Goal: Obtain resource: Obtain resource

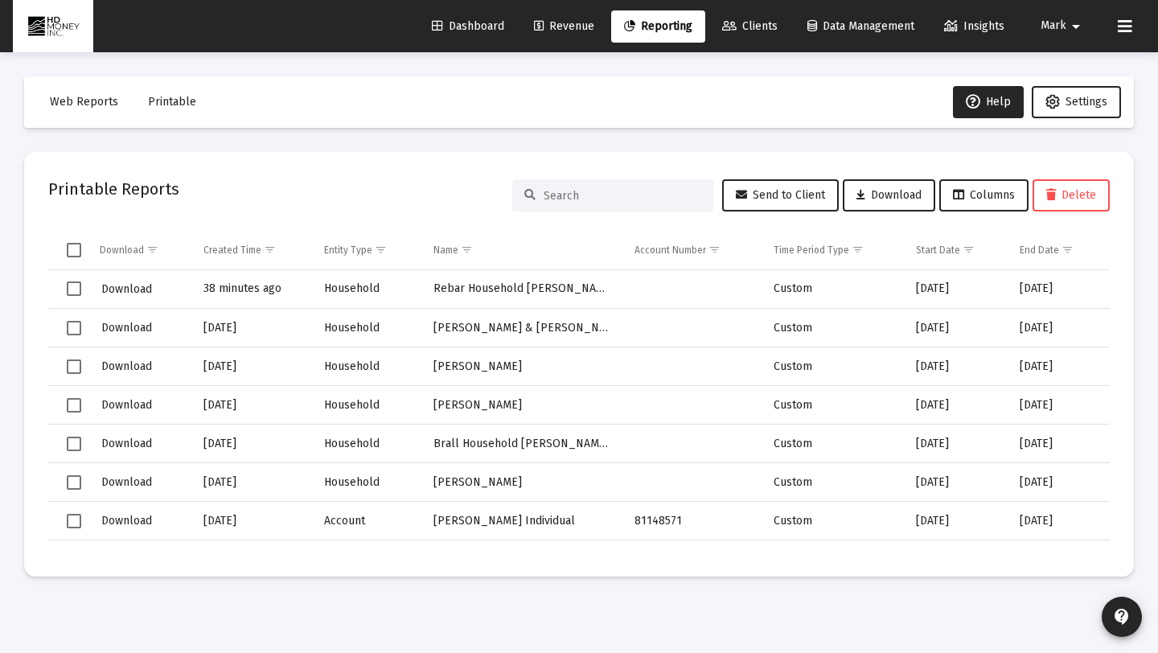
click at [769, 27] on span "Clients" at bounding box center [749, 26] width 55 height 14
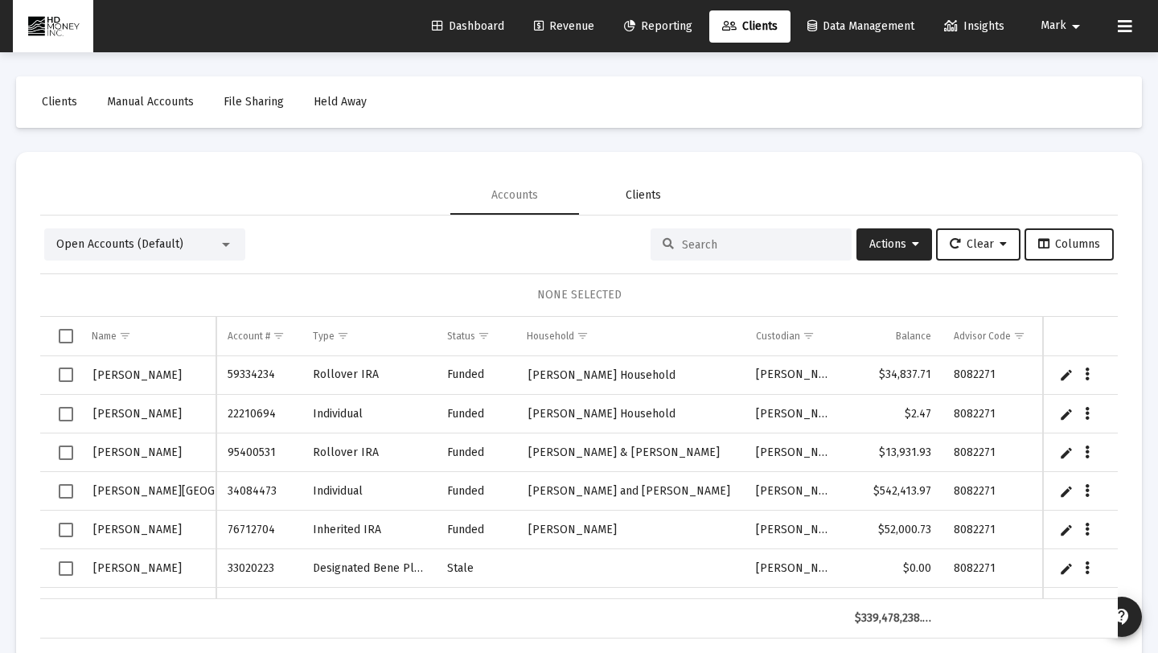
click at [641, 191] on div "Clients" at bounding box center [643, 195] width 35 height 16
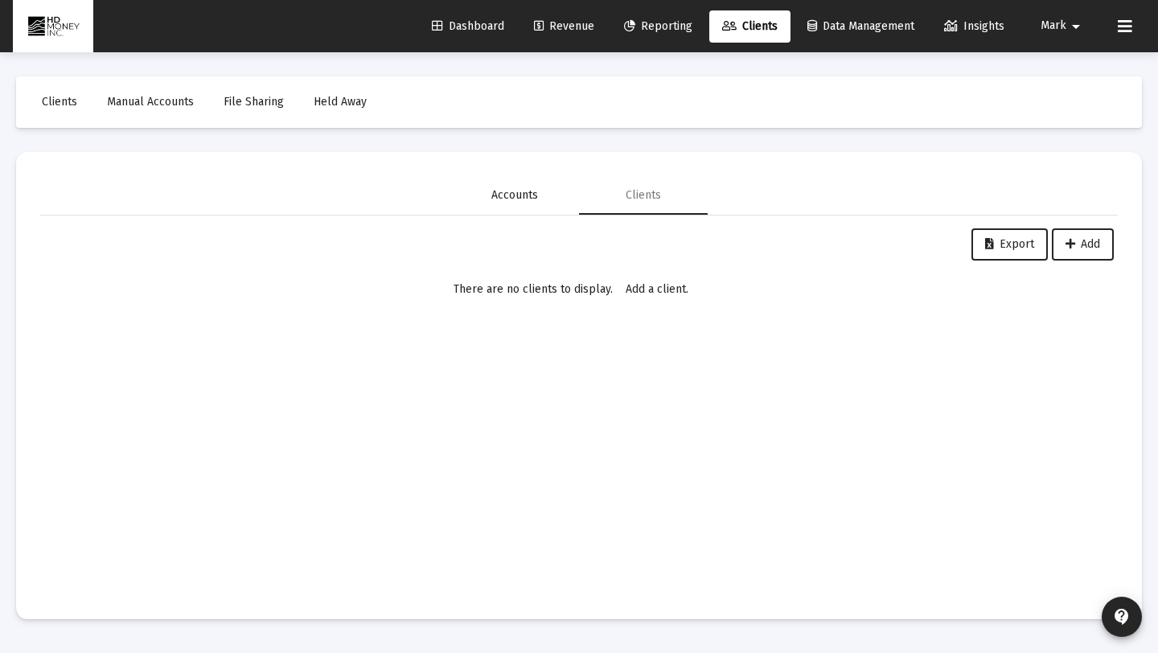
click at [533, 196] on div "Accounts" at bounding box center [514, 195] width 47 height 16
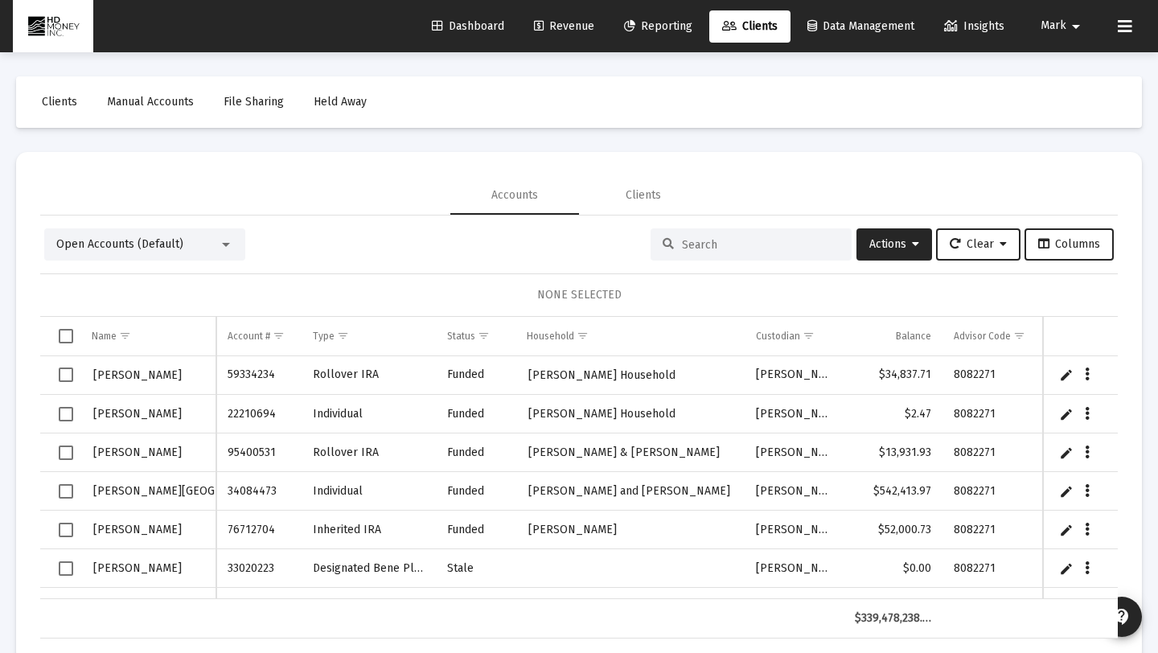
click at [708, 239] on input at bounding box center [761, 245] width 158 height 14
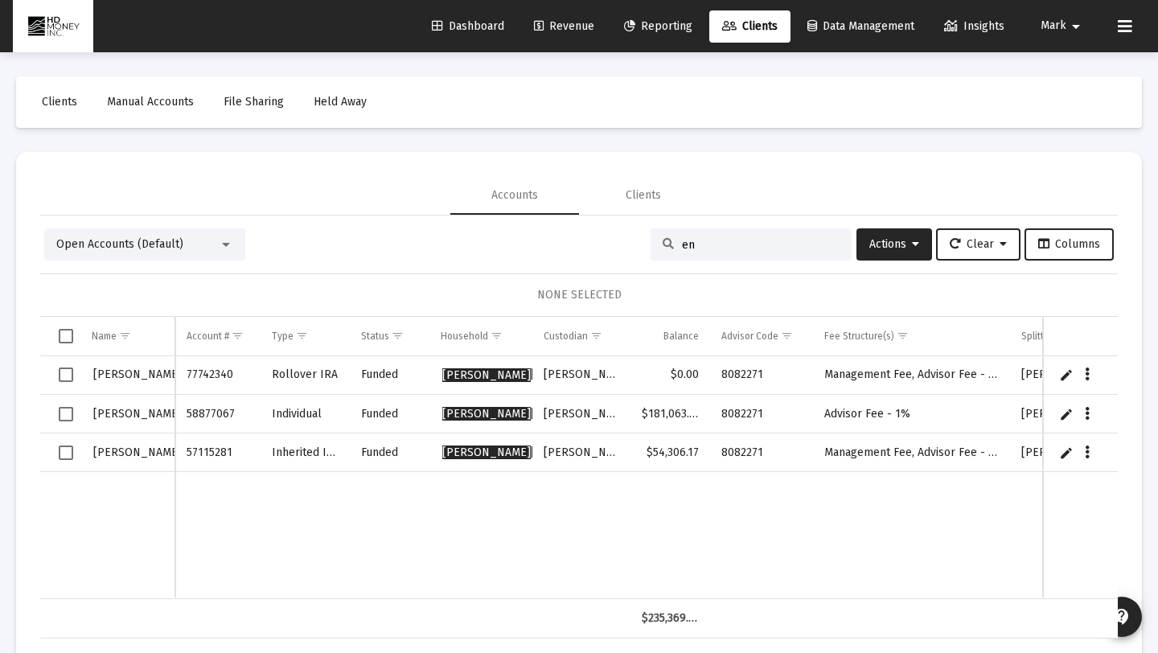
type input "e"
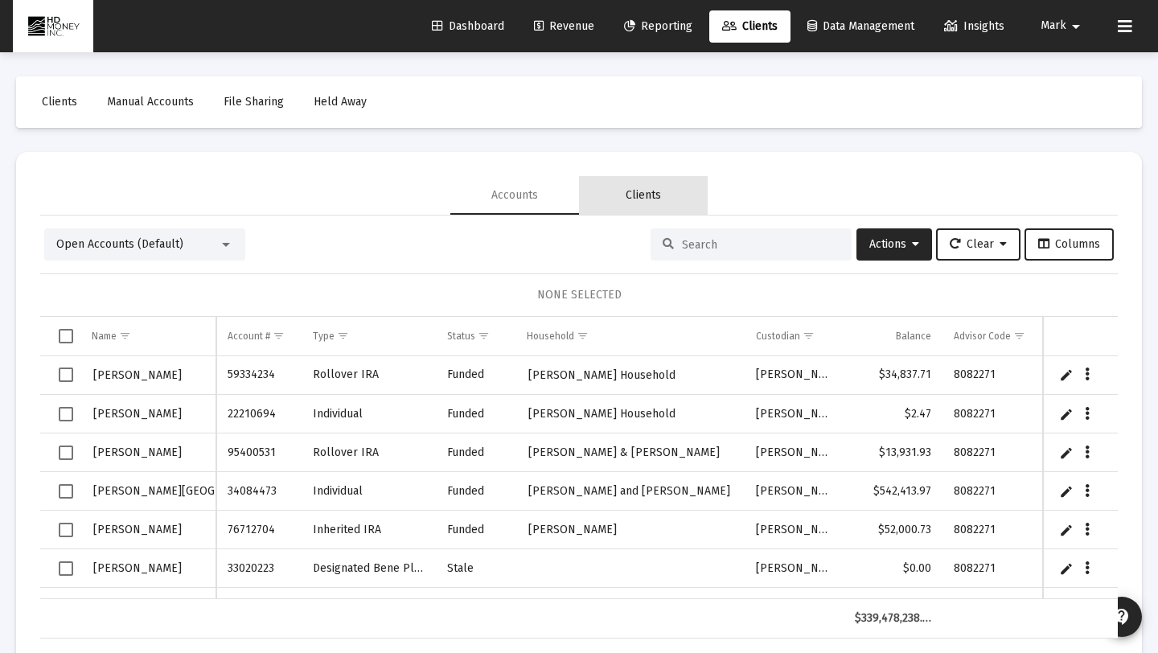
click at [653, 201] on div "Clients" at bounding box center [643, 195] width 35 height 16
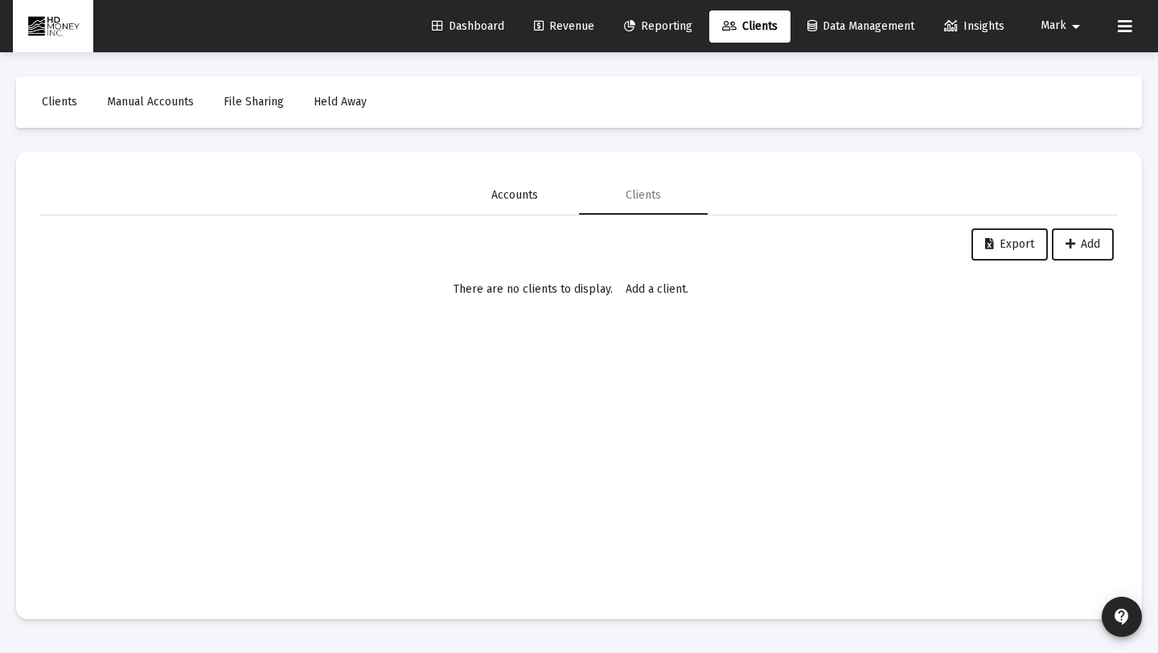
click at [544, 189] on div "Accounts" at bounding box center [514, 195] width 129 height 39
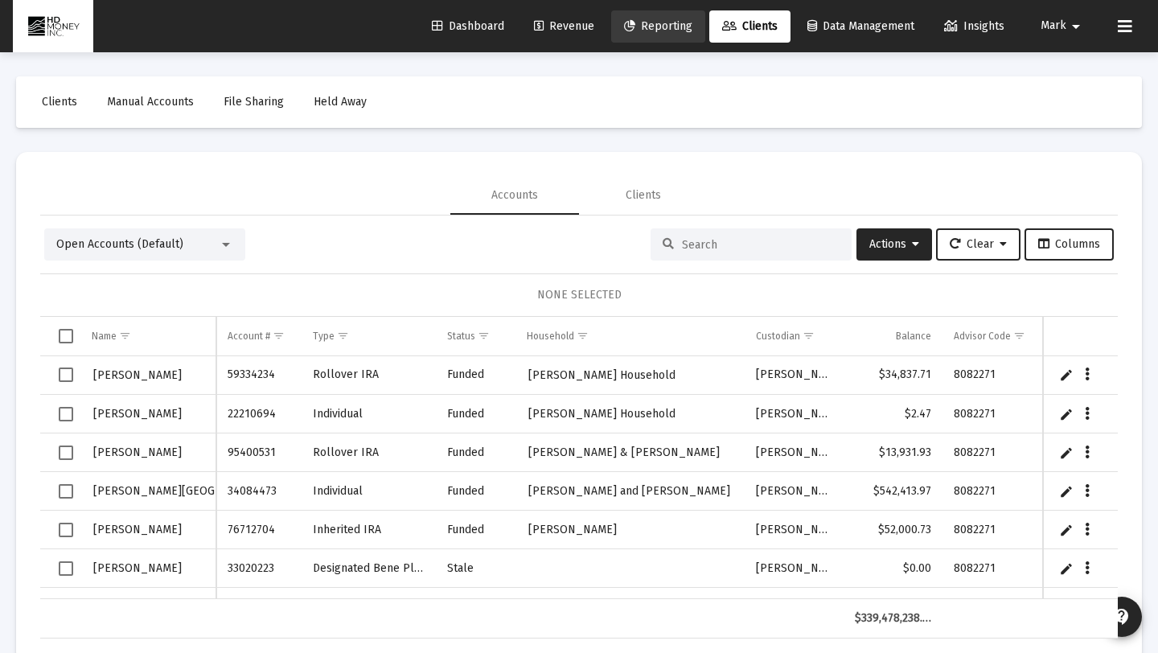
click at [655, 18] on link "Reporting" at bounding box center [658, 26] width 94 height 32
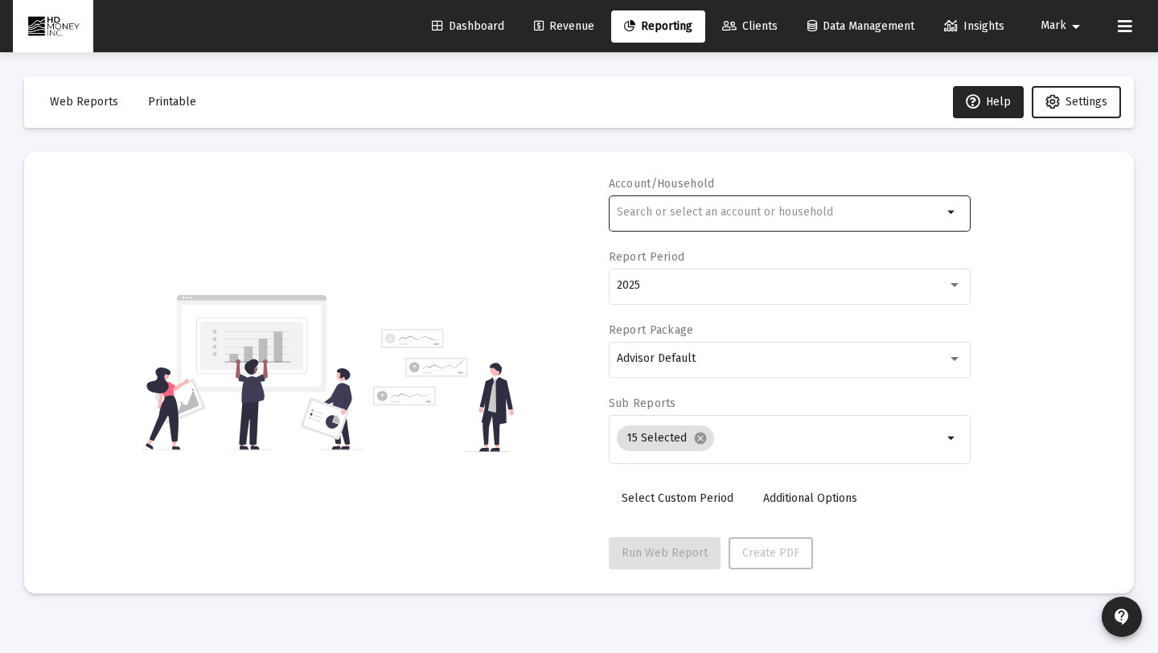
click at [661, 211] on input "text" at bounding box center [780, 212] width 326 height 13
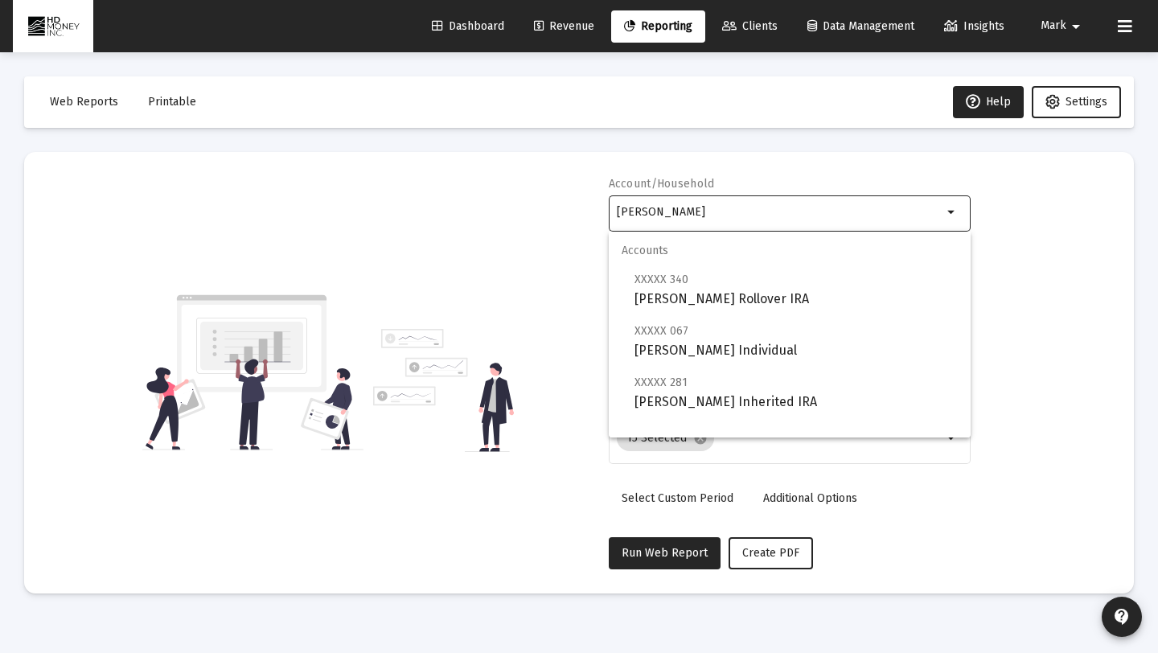
click at [551, 273] on div "Account/Household [PERSON_NAME] arrow_drop_down Report Period 2025 Report Packa…" at bounding box center [578, 372] width 1061 height 393
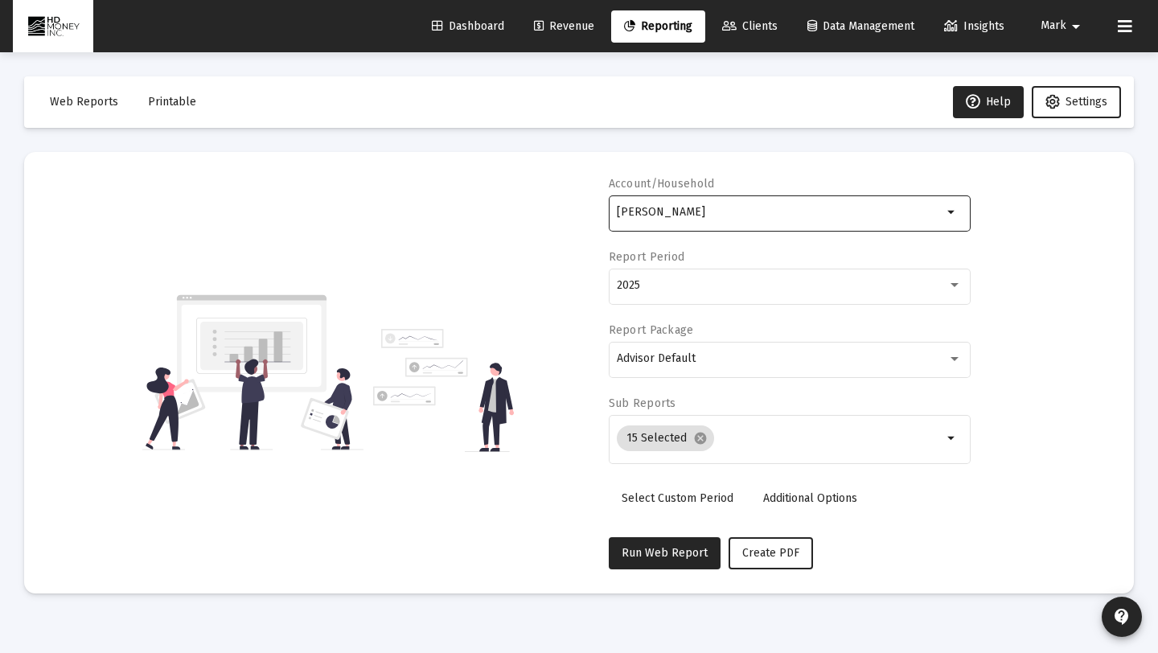
click at [699, 210] on input "[PERSON_NAME]" at bounding box center [780, 212] width 326 height 13
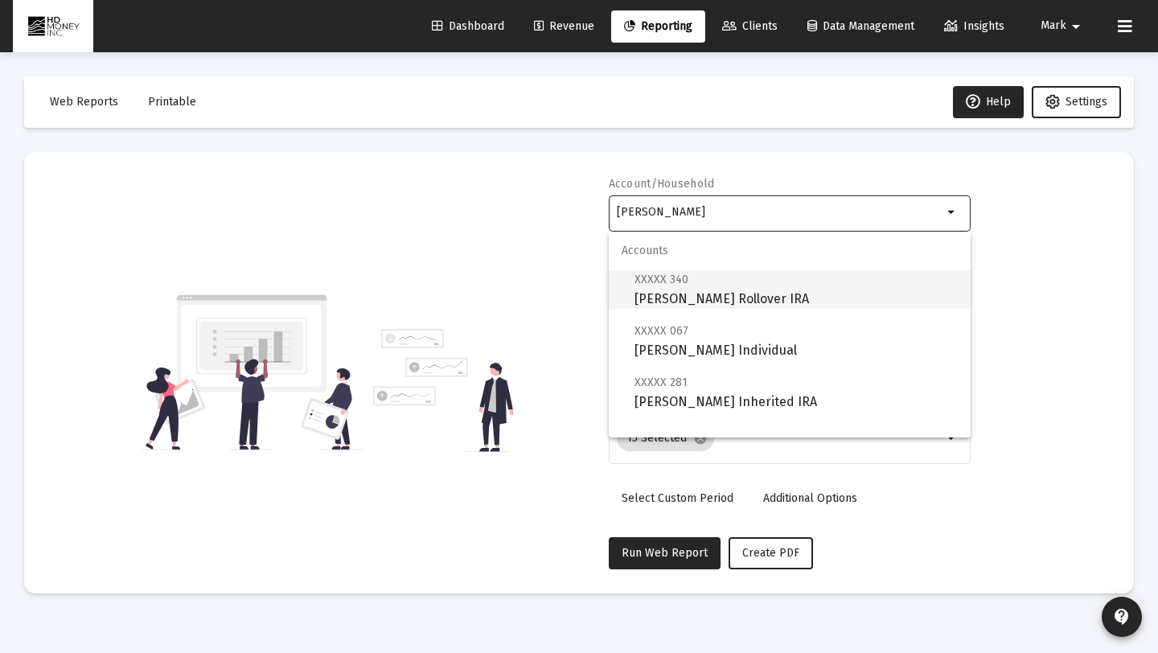
click at [693, 273] on span "XXXXX 340 [PERSON_NAME] Rollover IRA" at bounding box center [795, 288] width 323 height 39
type input "[PERSON_NAME] Rollover IRA"
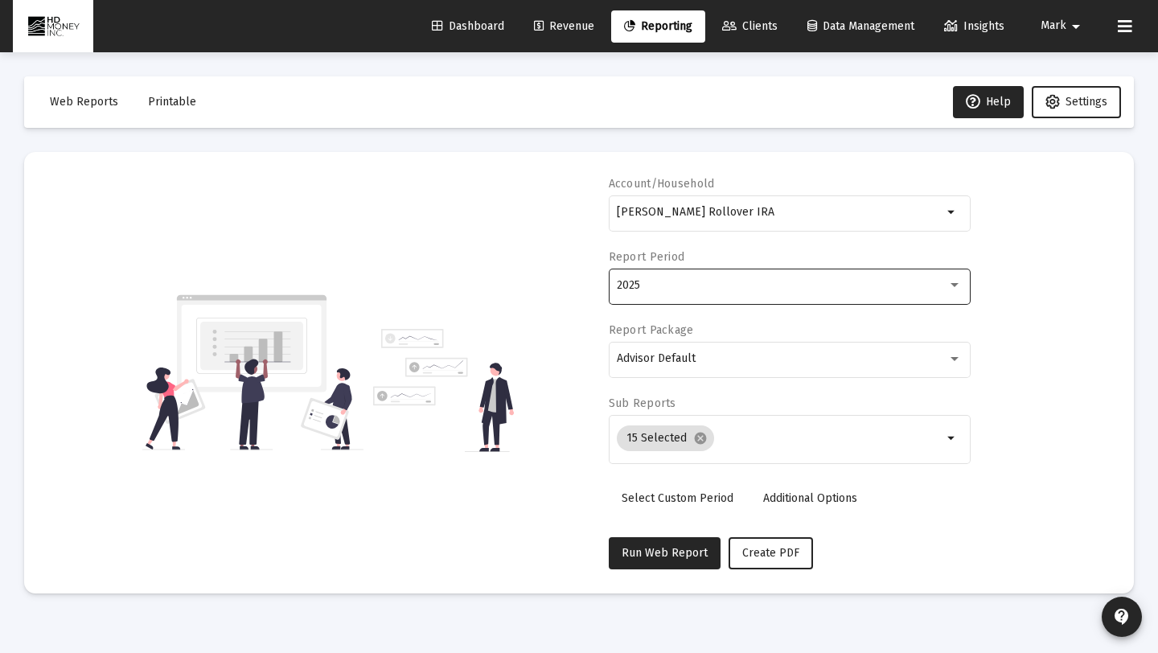
click at [679, 294] on div "2025" at bounding box center [789, 284] width 345 height 39
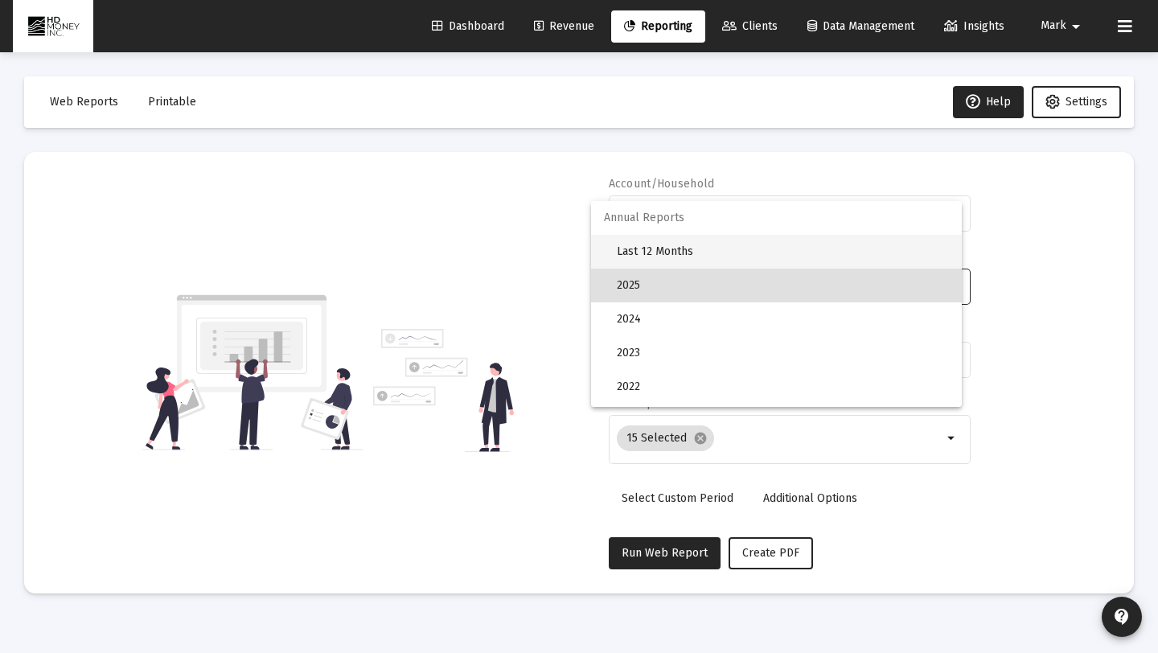
click at [675, 260] on span "Last 12 Months" at bounding box center [783, 252] width 332 height 34
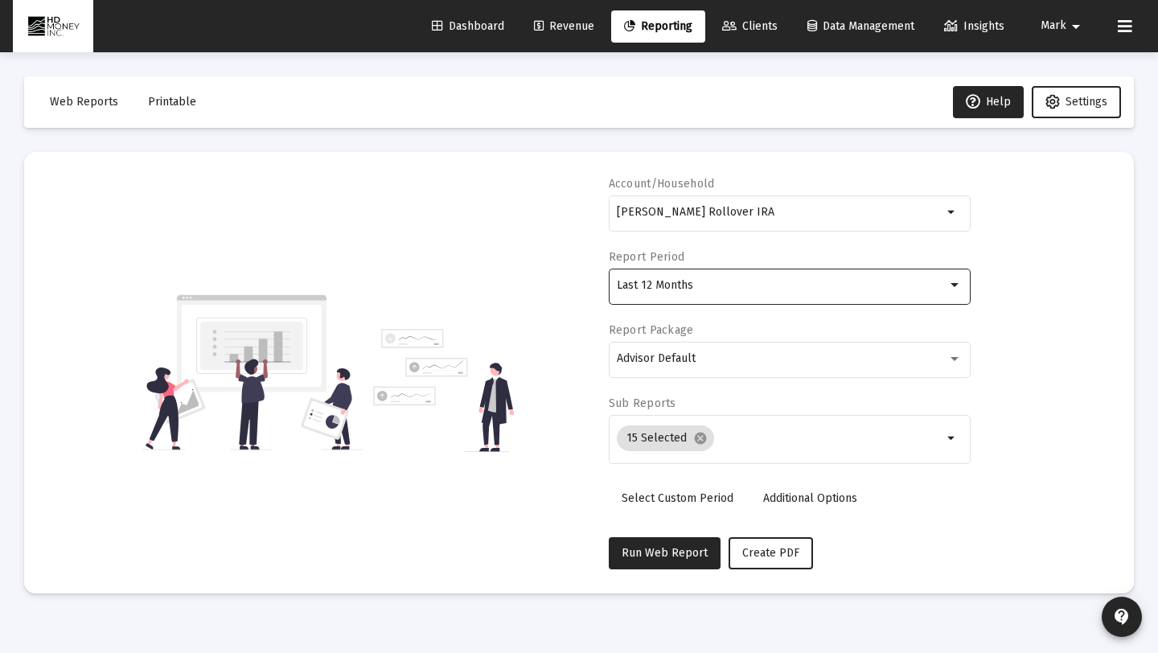
click at [783, 502] on span "Additional Options" at bounding box center [810, 498] width 94 height 14
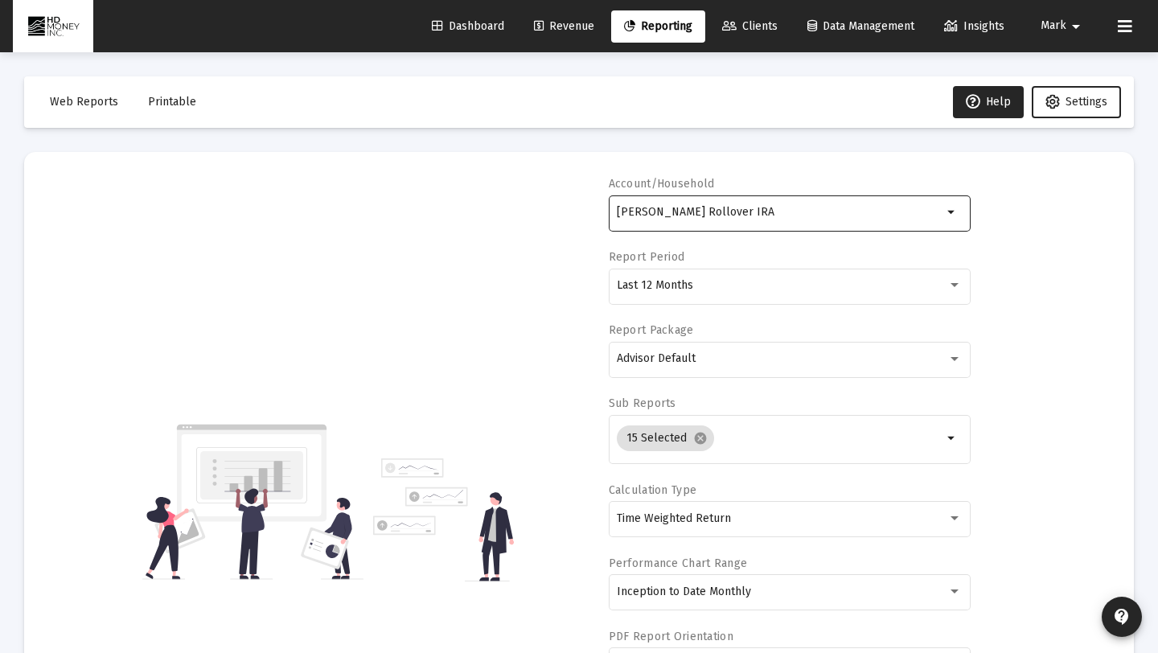
click at [717, 203] on div "[PERSON_NAME] Rollover IRA" at bounding box center [780, 211] width 326 height 39
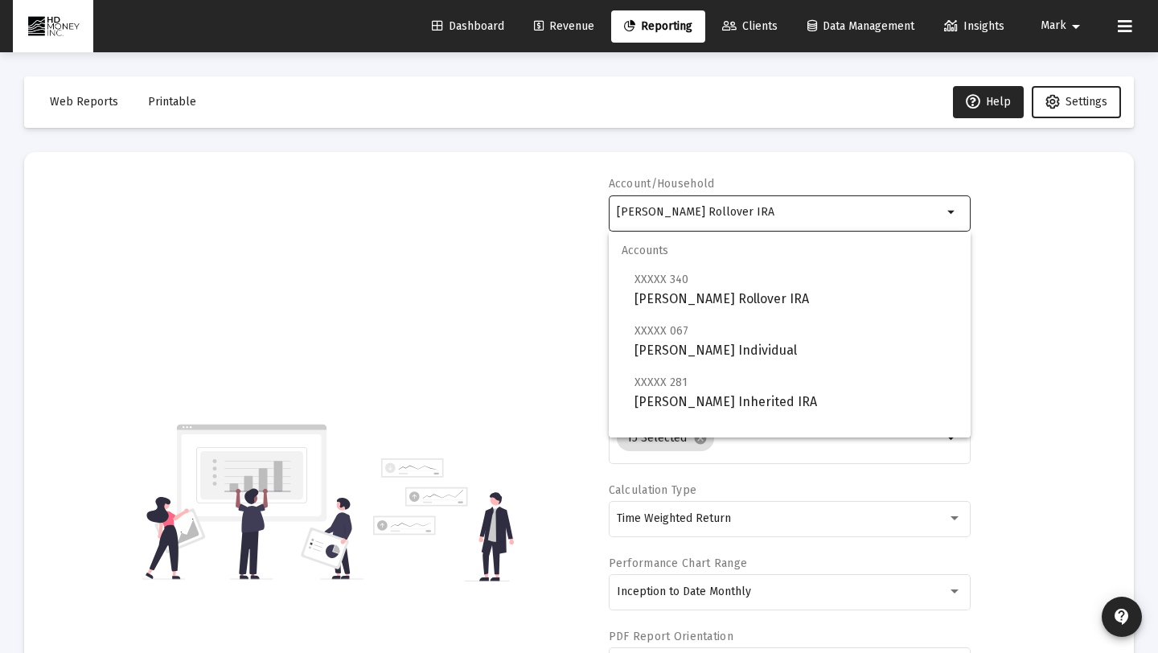
click at [512, 204] on div "Account/Household [PERSON_NAME] Rollover IRA arrow_drop_down Report Period Last…" at bounding box center [578, 501] width 1061 height 651
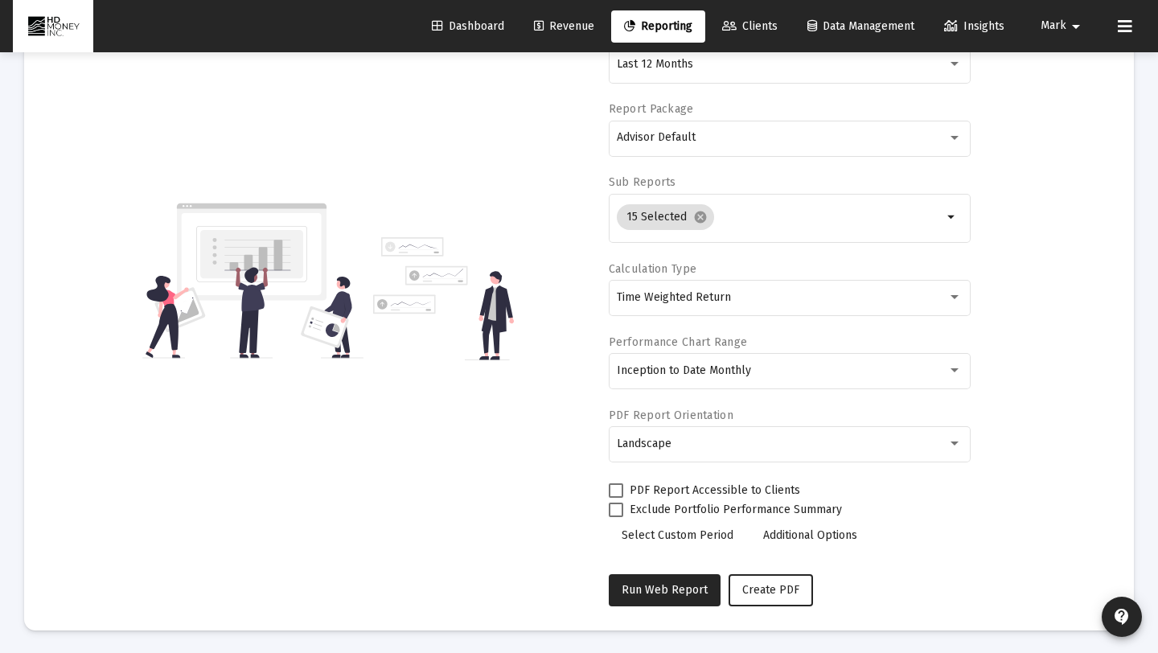
scroll to position [222, 0]
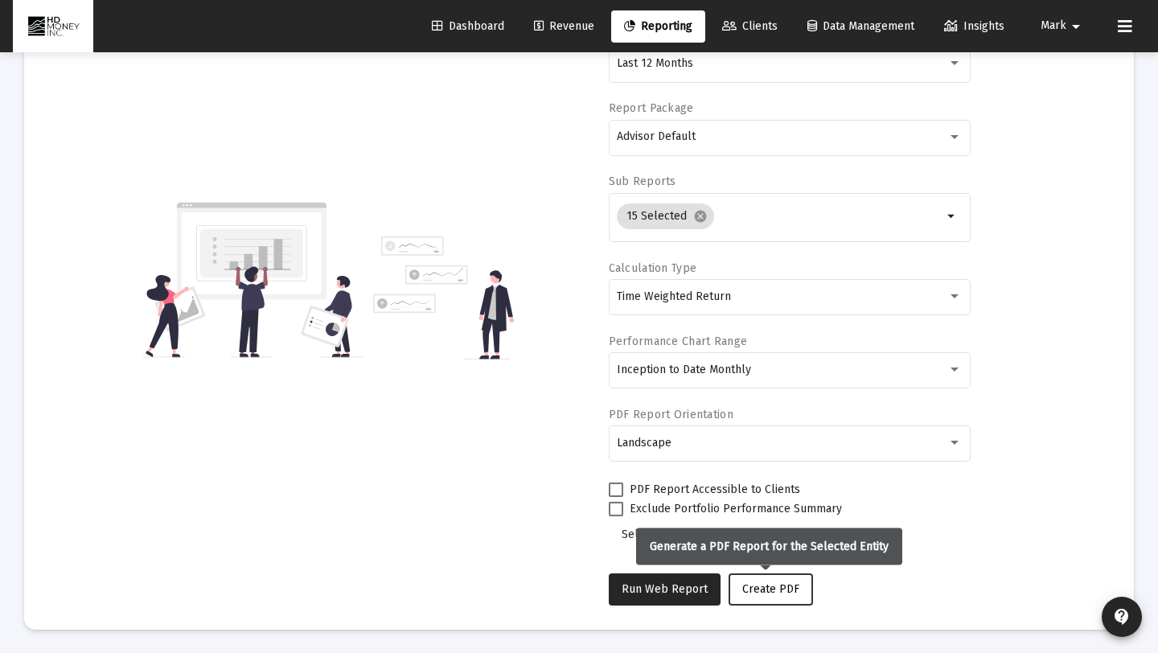
click at [777, 584] on span "Create PDF" at bounding box center [770, 589] width 57 height 14
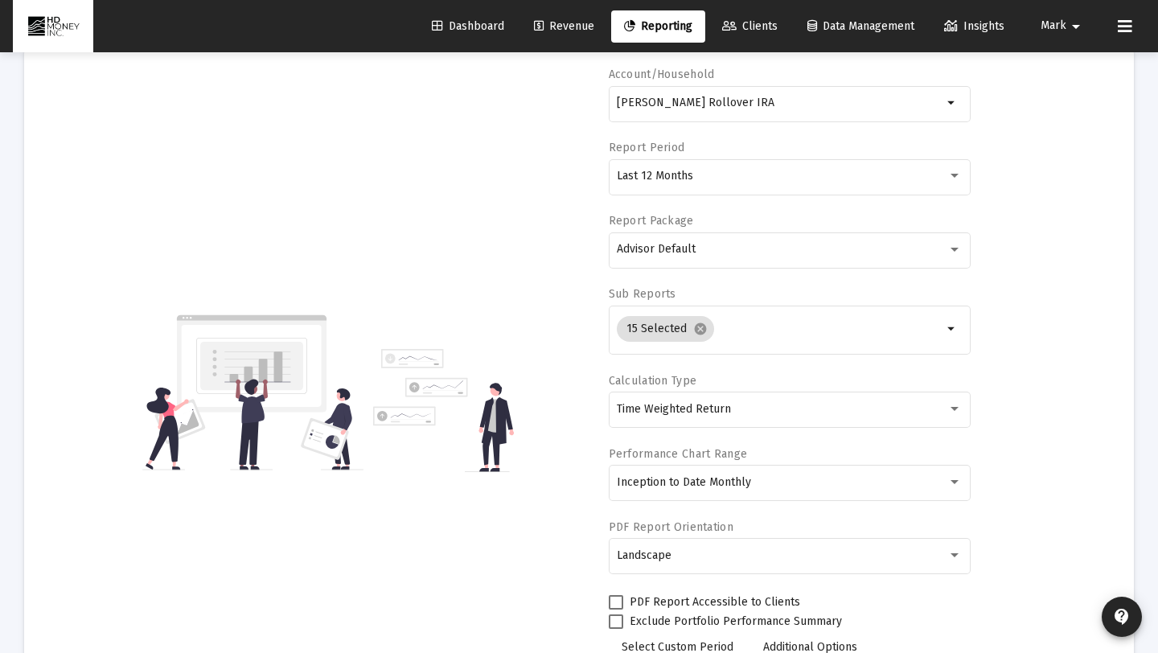
scroll to position [0, 0]
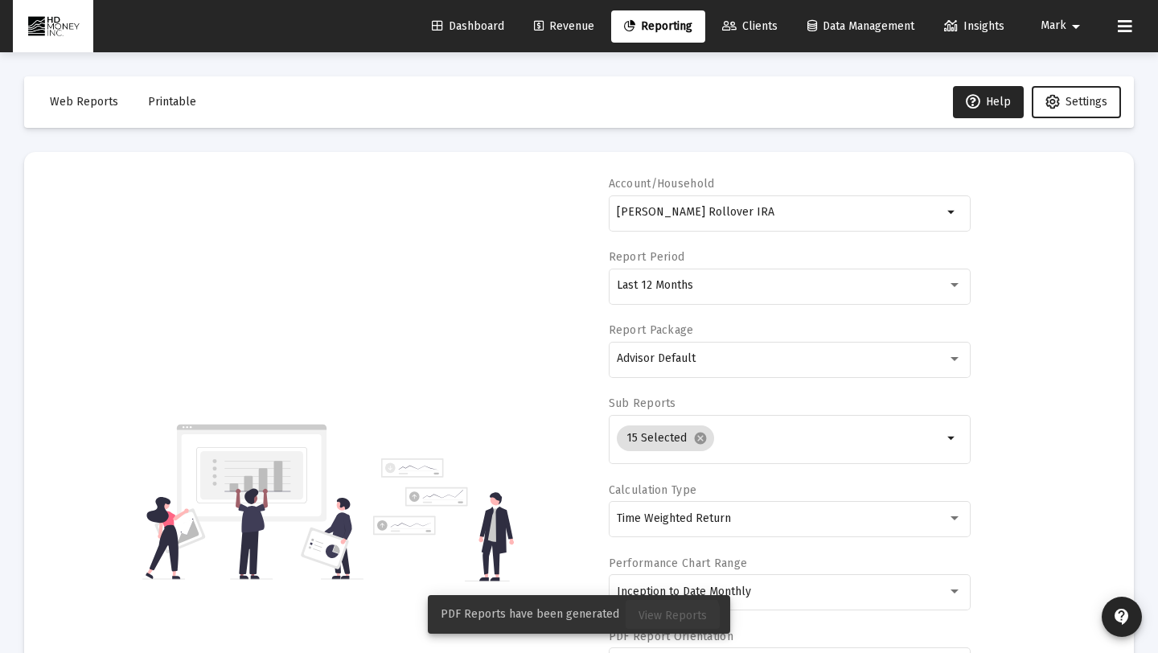
click at [668, 619] on span "View Reports" at bounding box center [672, 616] width 68 height 14
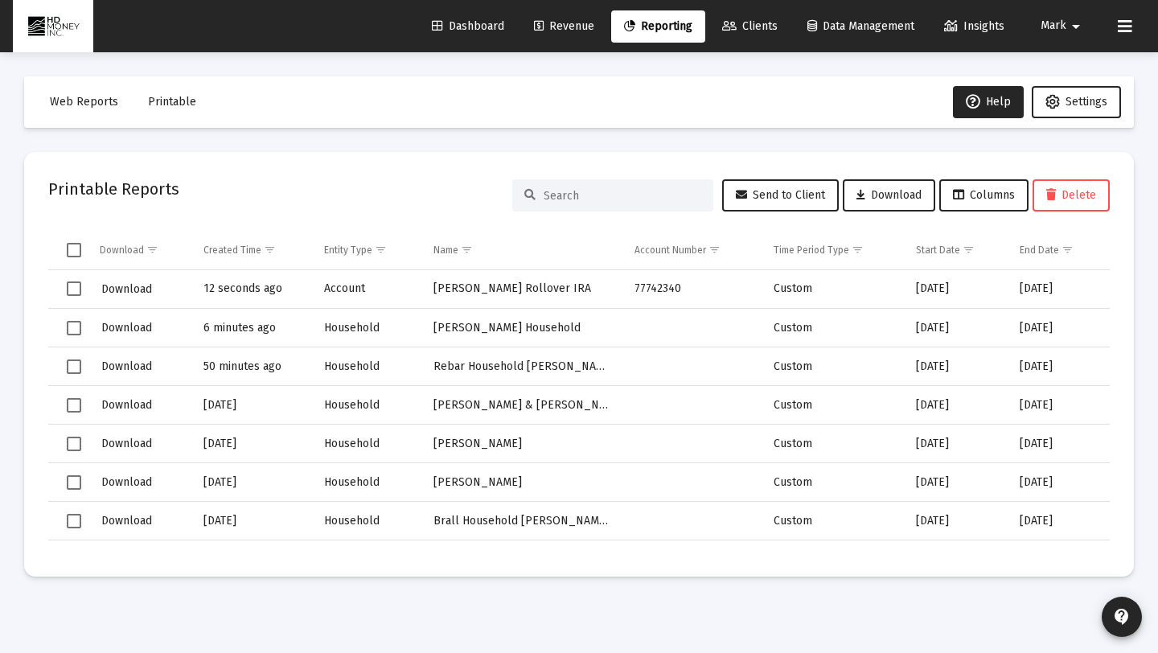
click at [77, 289] on span "Select row" at bounding box center [74, 288] width 14 height 14
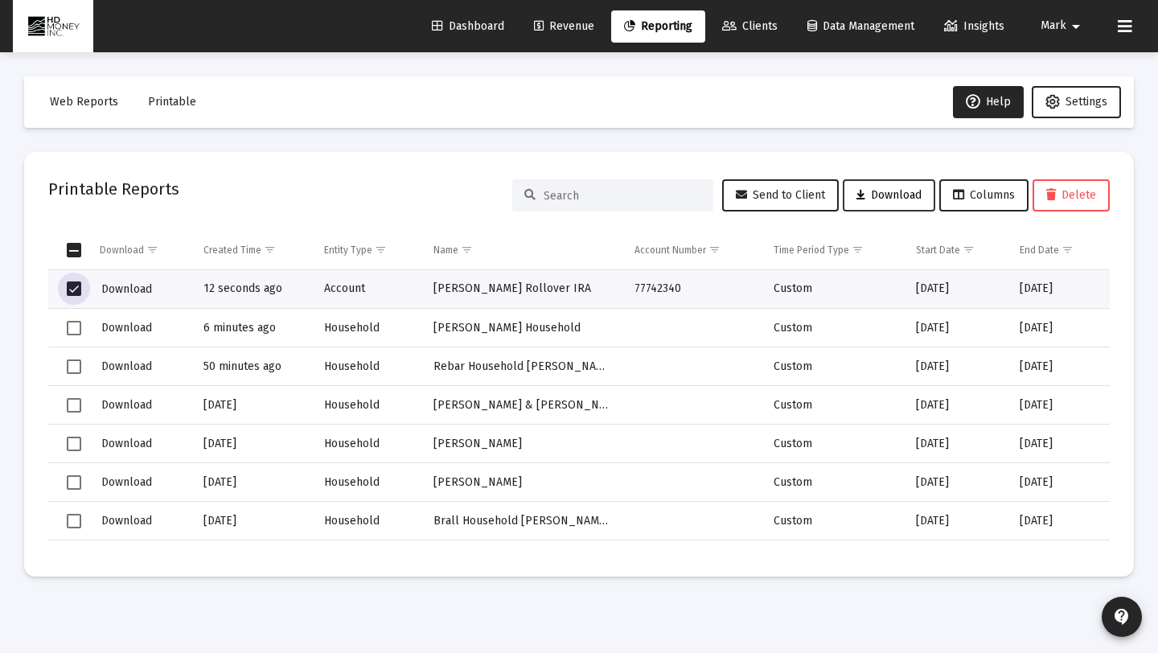
click at [899, 198] on span "Download" at bounding box center [888, 195] width 65 height 14
click at [76, 293] on span "Select row" at bounding box center [74, 288] width 14 height 14
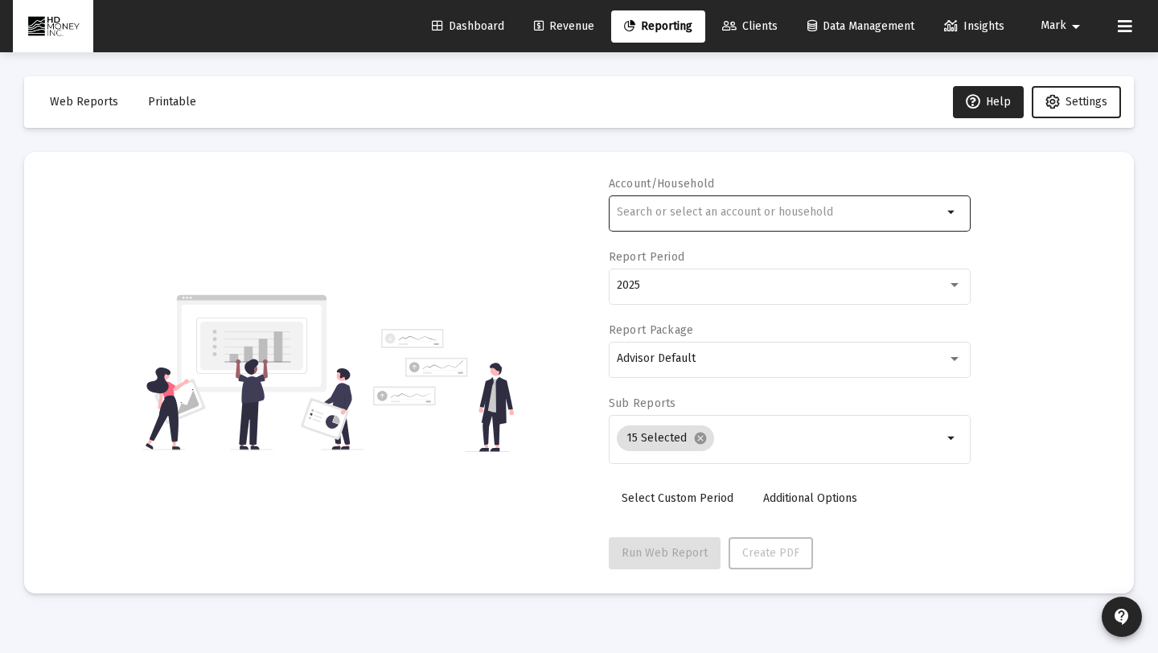
click at [794, 222] on div at bounding box center [780, 211] width 326 height 39
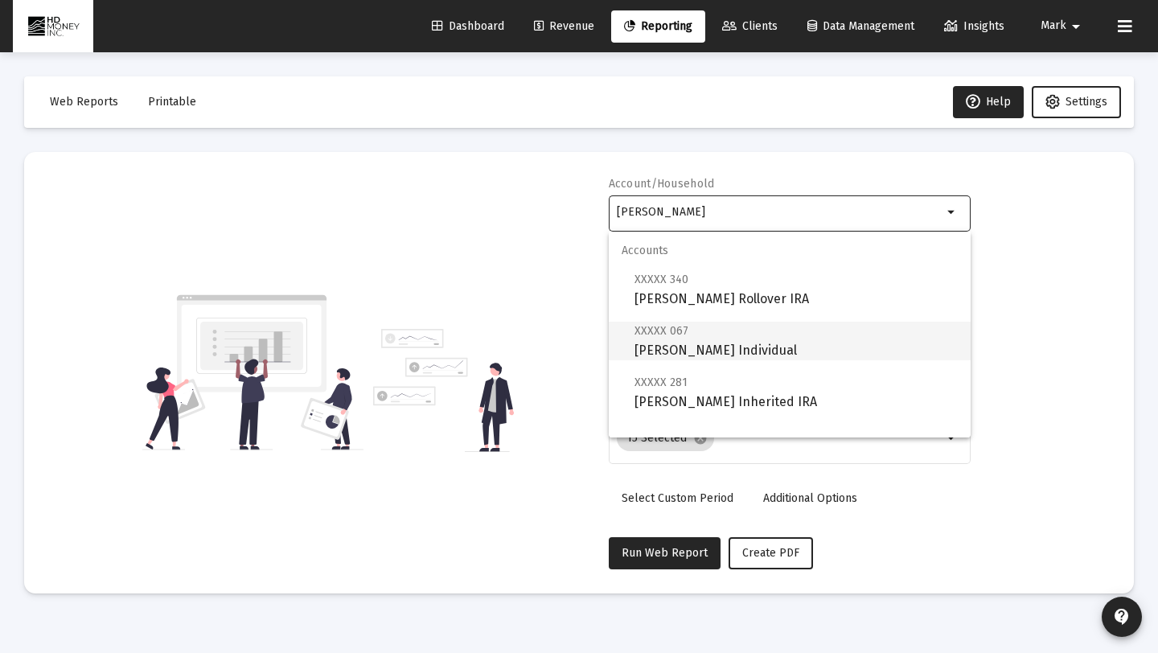
click at [734, 355] on span "XXXXX 067 [PERSON_NAME] Individual" at bounding box center [795, 340] width 323 height 39
type input "[PERSON_NAME] Individual"
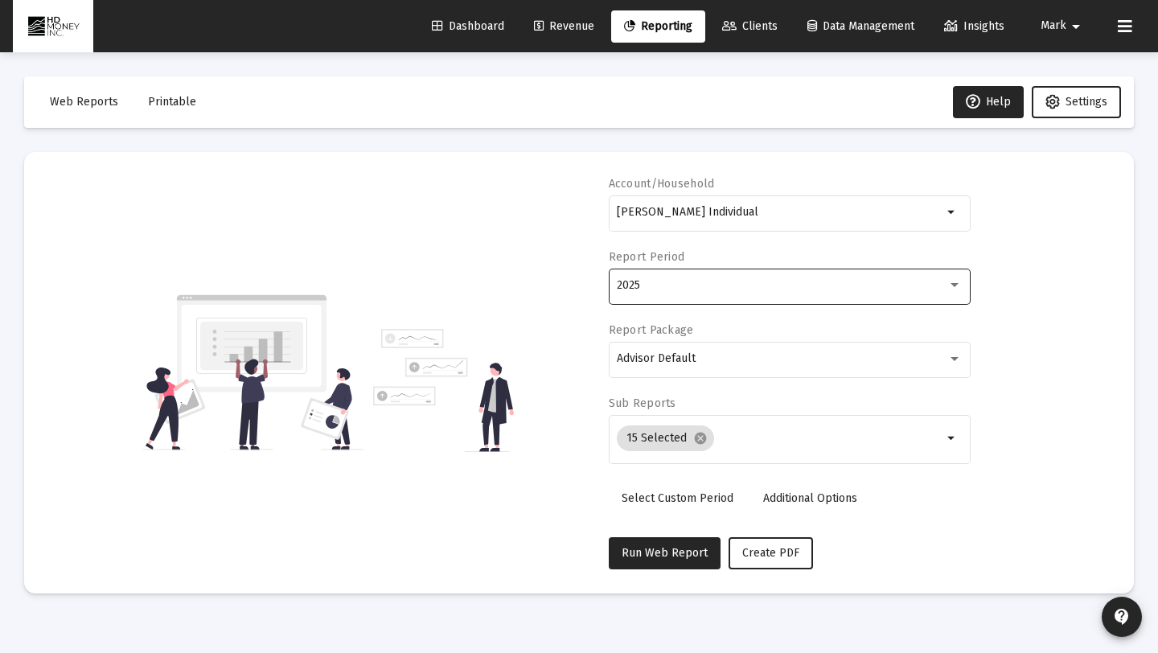
click at [701, 293] on div "2025" at bounding box center [789, 284] width 345 height 39
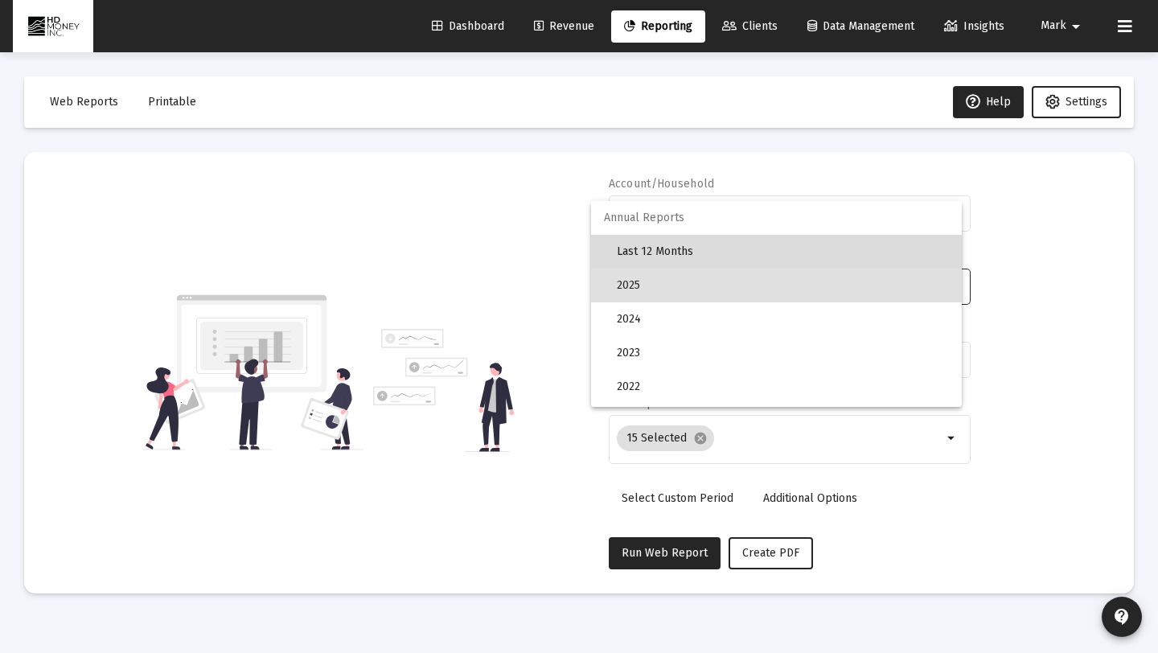
click at [683, 240] on span "Last 12 Months" at bounding box center [783, 252] width 332 height 34
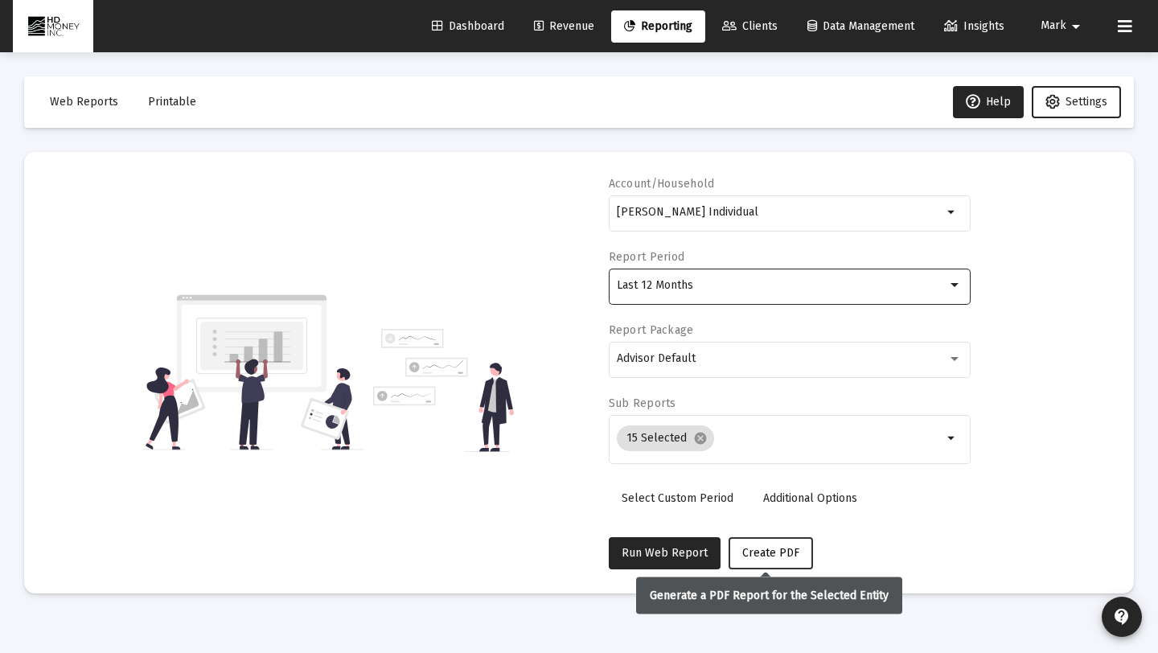
click at [782, 558] on span "Create PDF" at bounding box center [770, 553] width 57 height 14
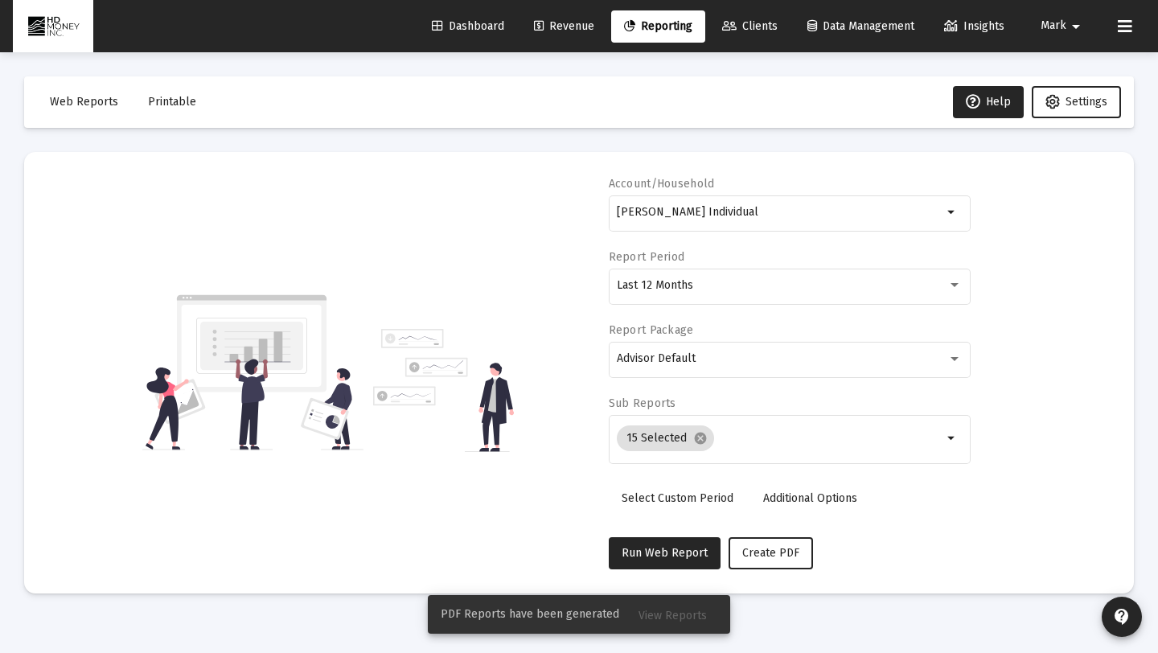
click at [671, 615] on span "View Reports" at bounding box center [672, 616] width 68 height 14
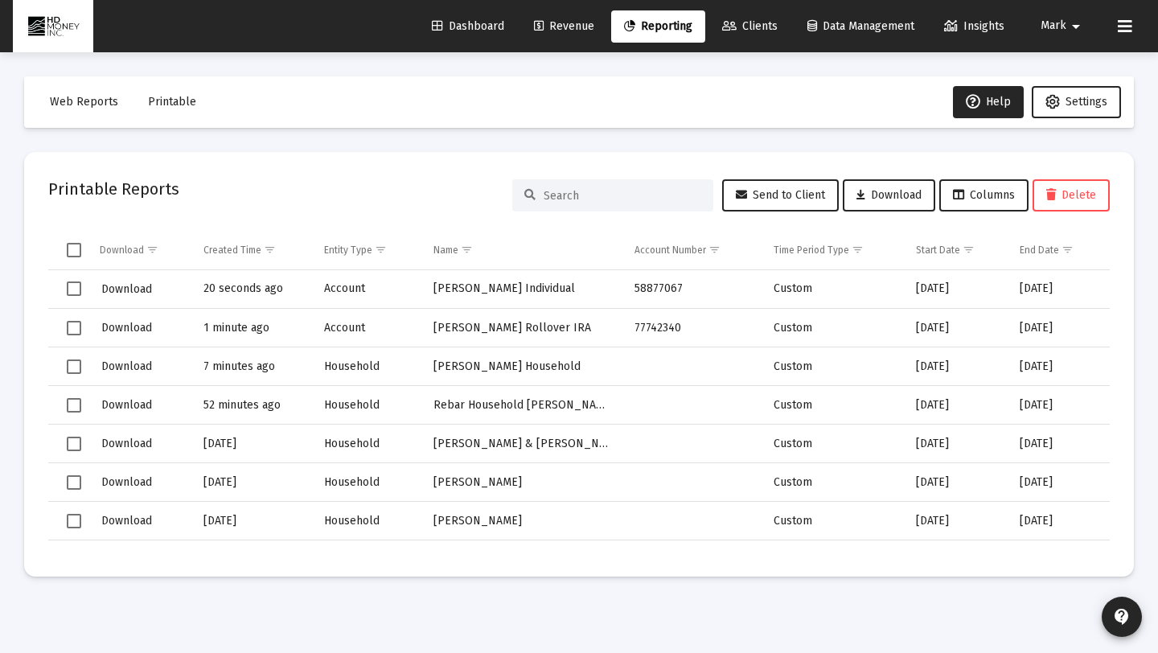
click at [81, 291] on td "Data grid" at bounding box center [68, 289] width 40 height 39
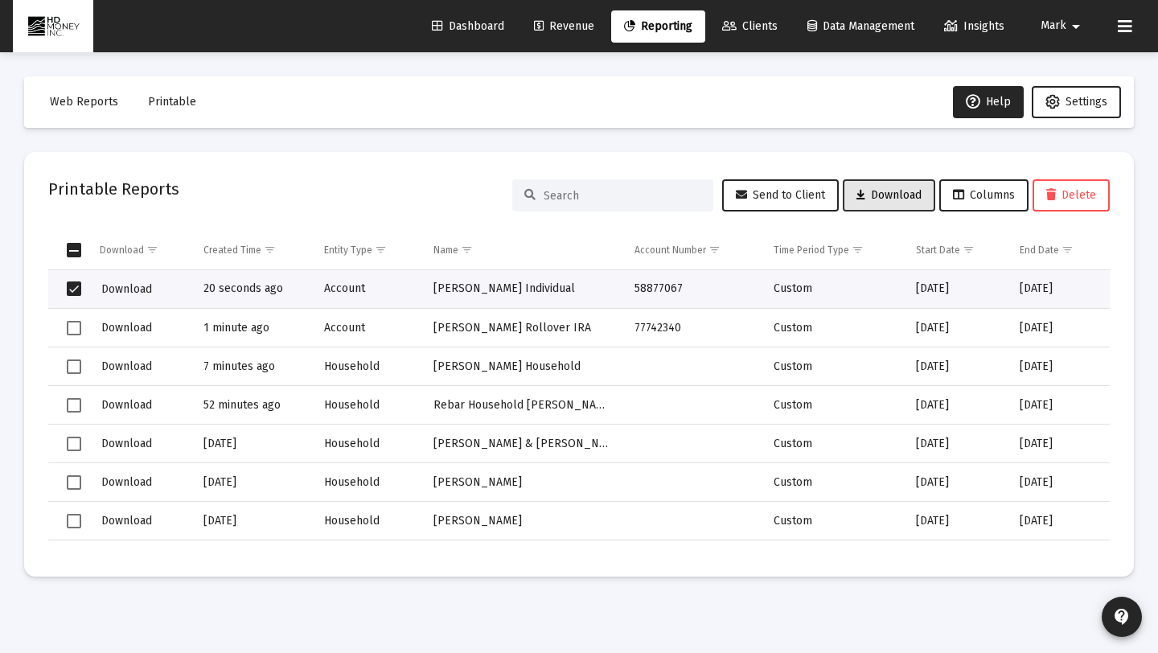
click at [873, 191] on span "Download" at bounding box center [888, 195] width 65 height 14
click at [75, 289] on span "Select row" at bounding box center [74, 288] width 14 height 14
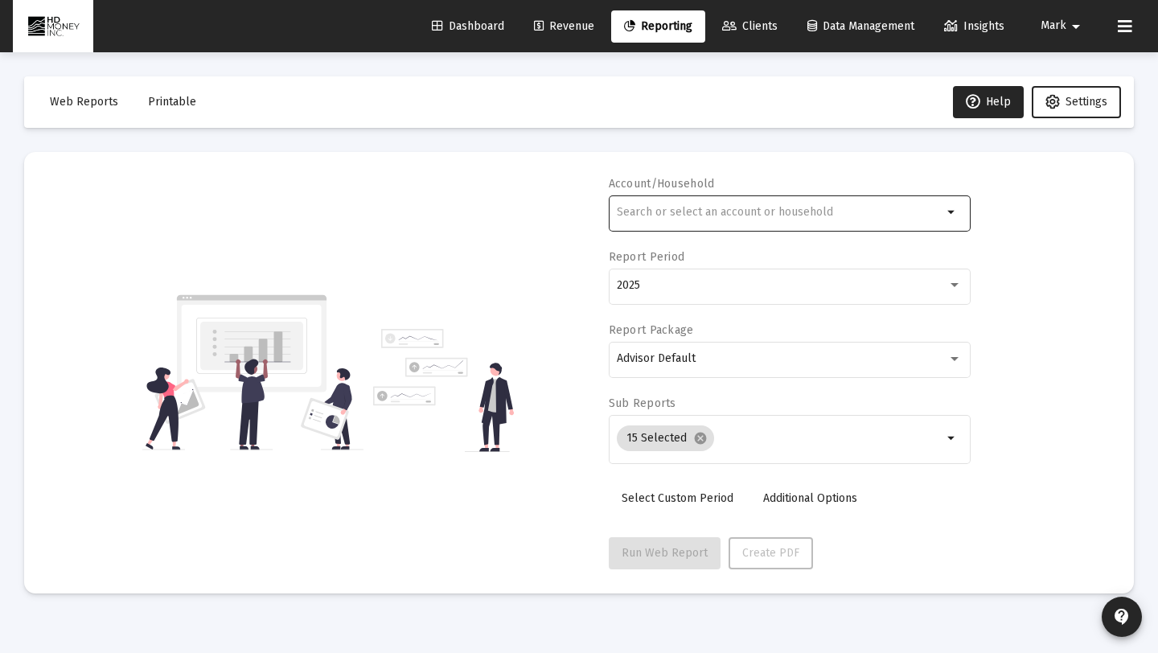
click at [744, 215] on input "text" at bounding box center [780, 212] width 326 height 13
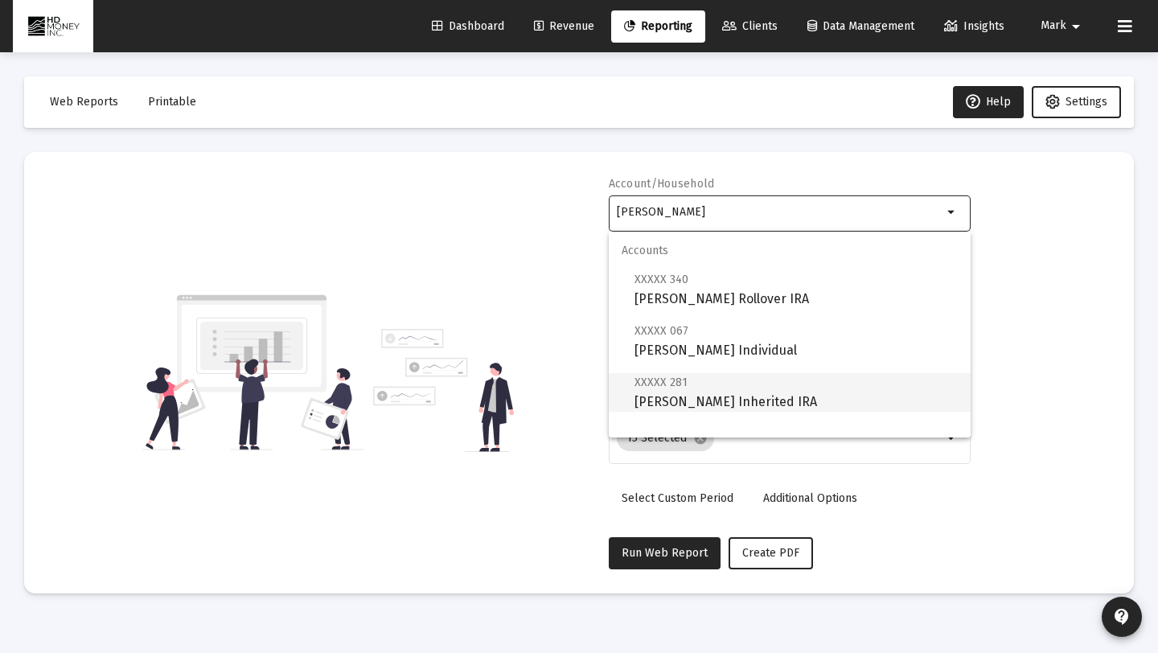
click at [742, 404] on span "XXXXX 281 [PERSON_NAME] Inherited IRA" at bounding box center [795, 391] width 323 height 39
type input "[PERSON_NAME] Inherited IRA"
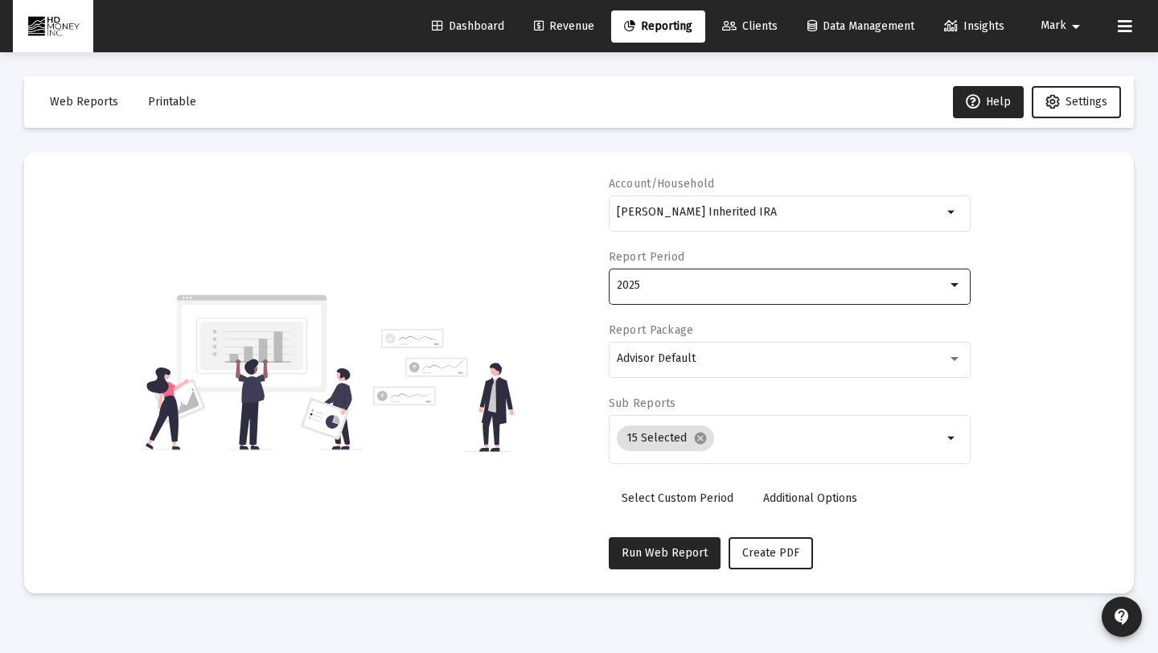
click at [752, 283] on div "2025" at bounding box center [782, 285] width 330 height 13
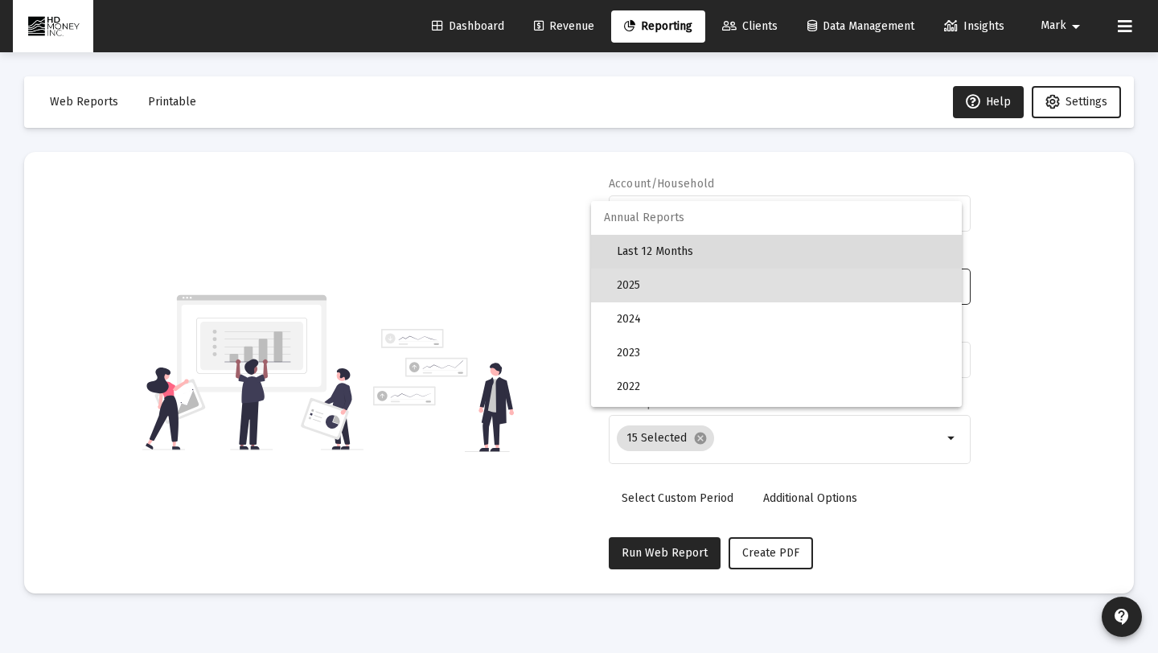
click at [708, 247] on span "Last 12 Months" at bounding box center [783, 252] width 332 height 34
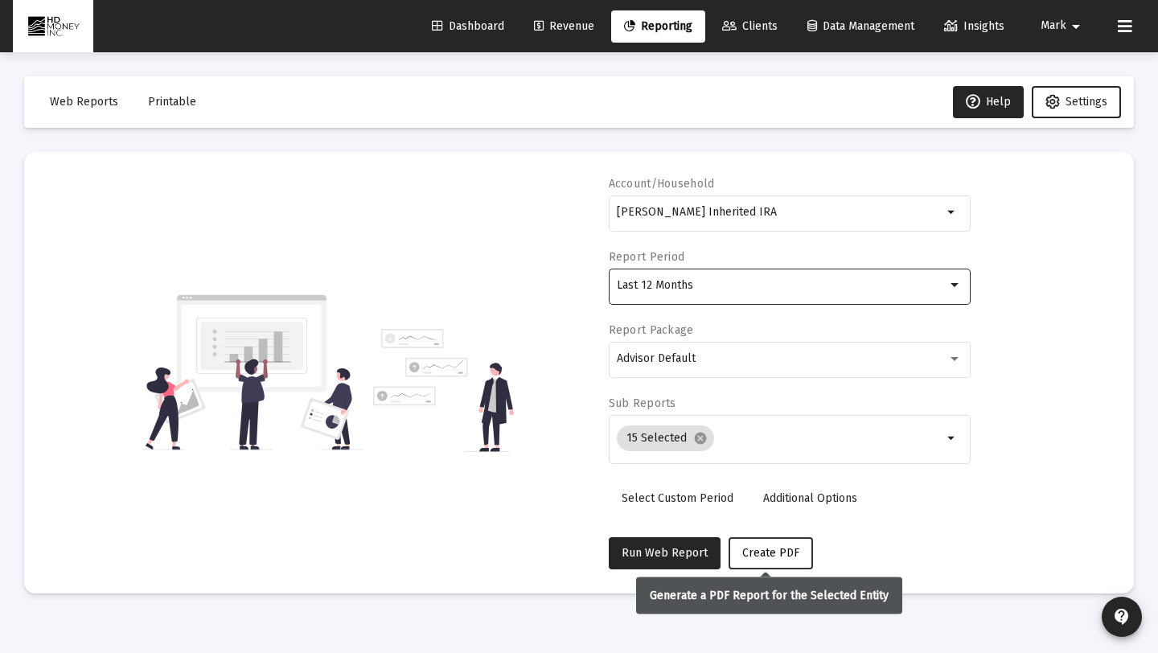
click at [779, 557] on span "Create PDF" at bounding box center [770, 553] width 57 height 14
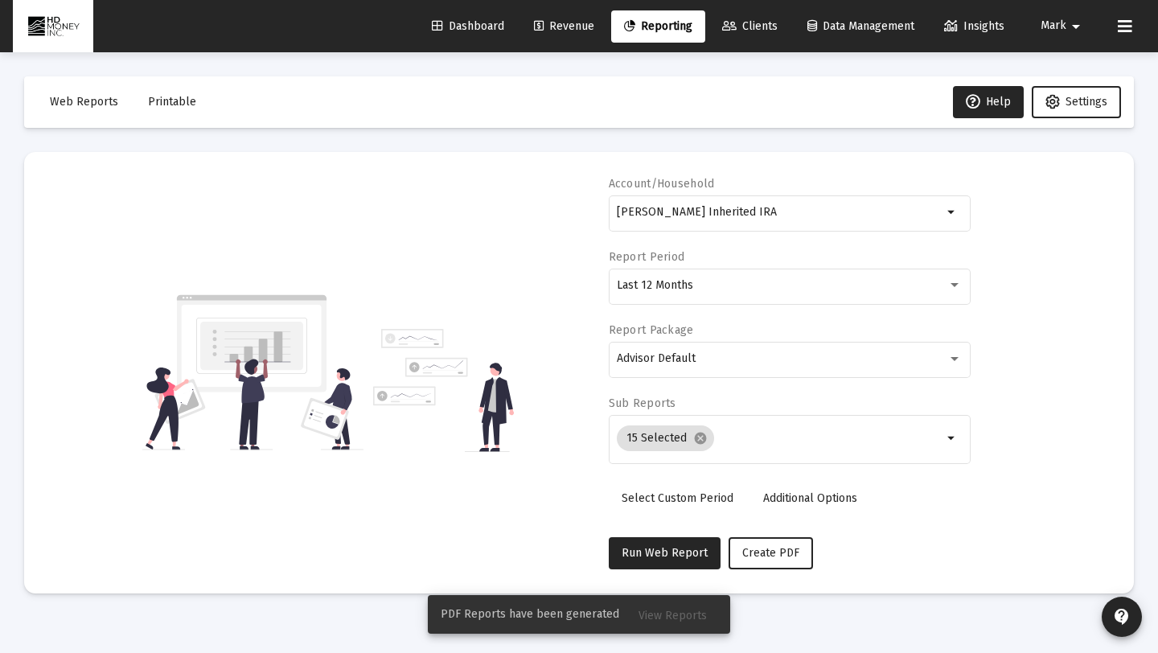
click at [640, 622] on button "View Reports" at bounding box center [673, 614] width 94 height 29
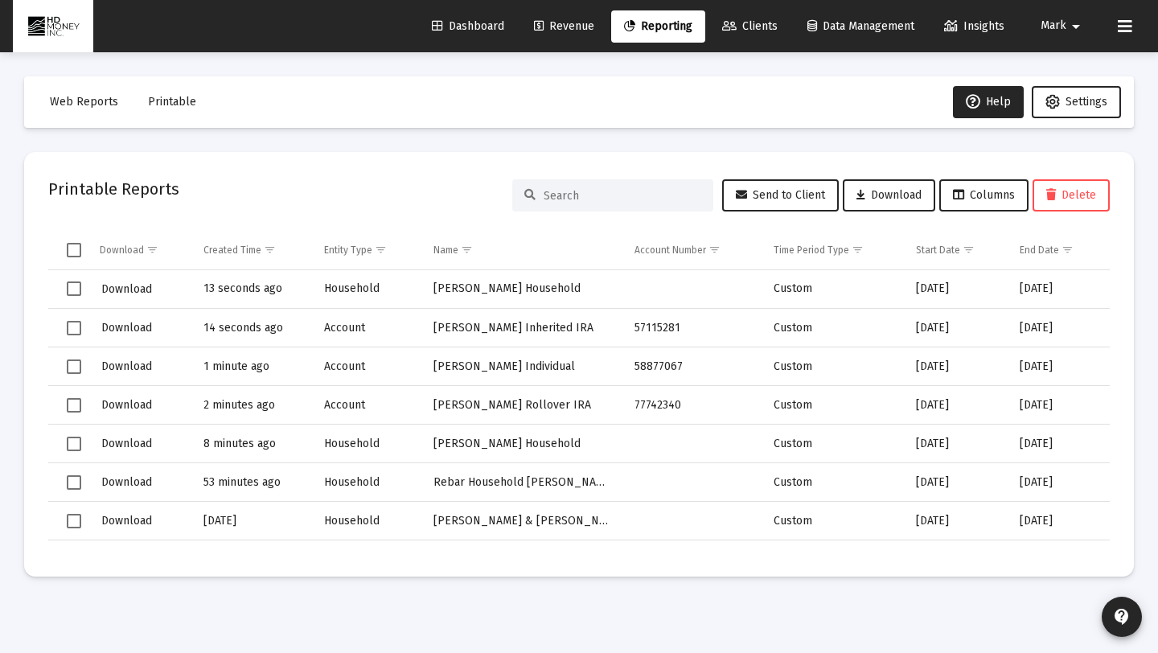
click at [81, 329] on span "Select row" at bounding box center [74, 328] width 14 height 14
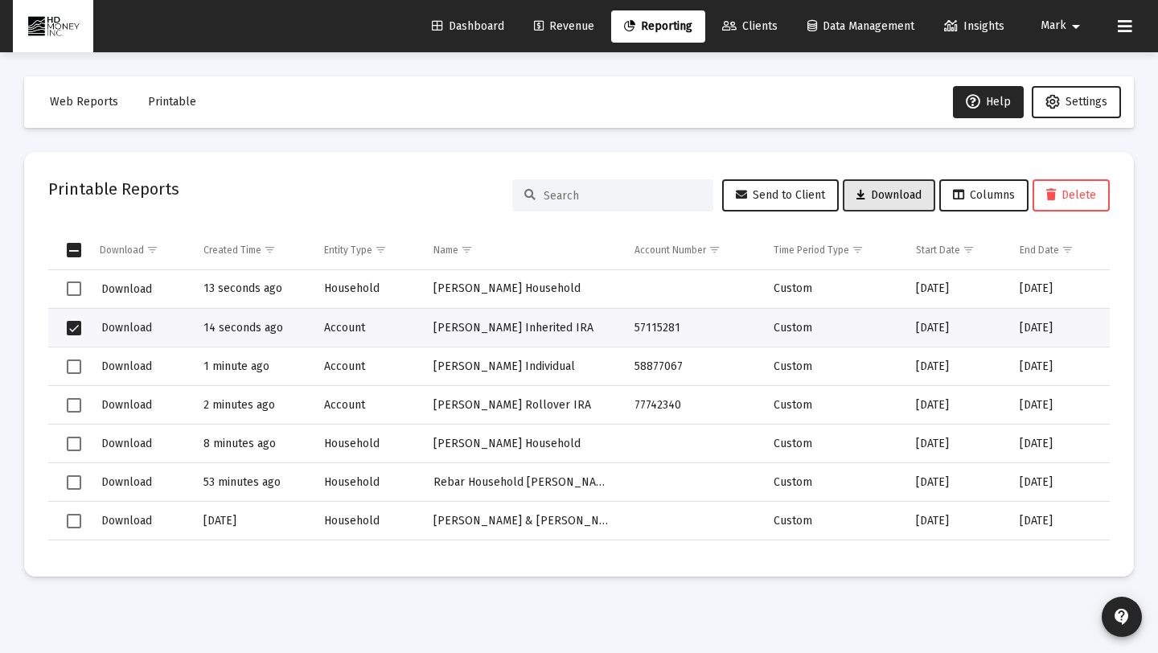
click at [893, 200] on span "Download" at bounding box center [888, 195] width 65 height 14
